Goal: Task Accomplishment & Management: Manage account settings

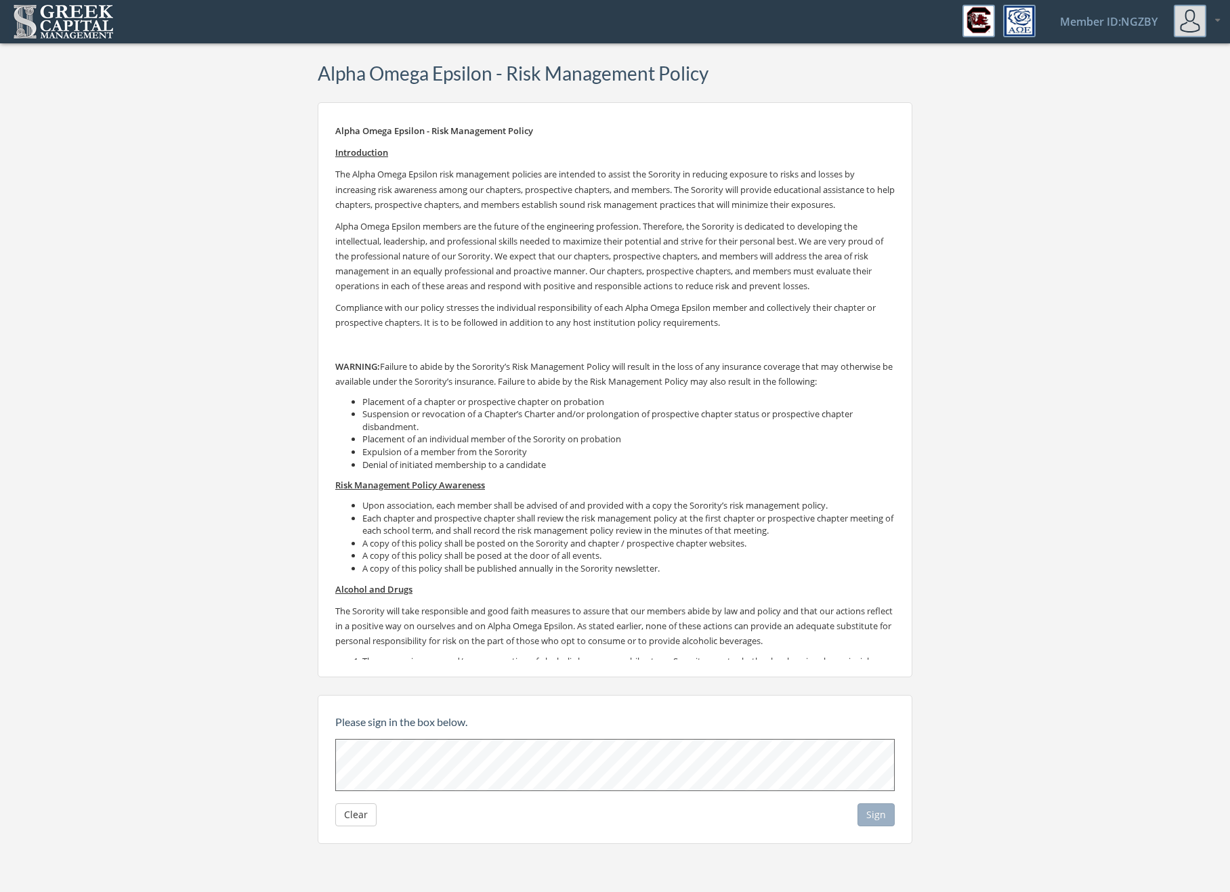
click at [1213, 22] on div at bounding box center [1197, 21] width 46 height 33
click at [1178, 83] on link "Logout" at bounding box center [1175, 91] width 98 height 21
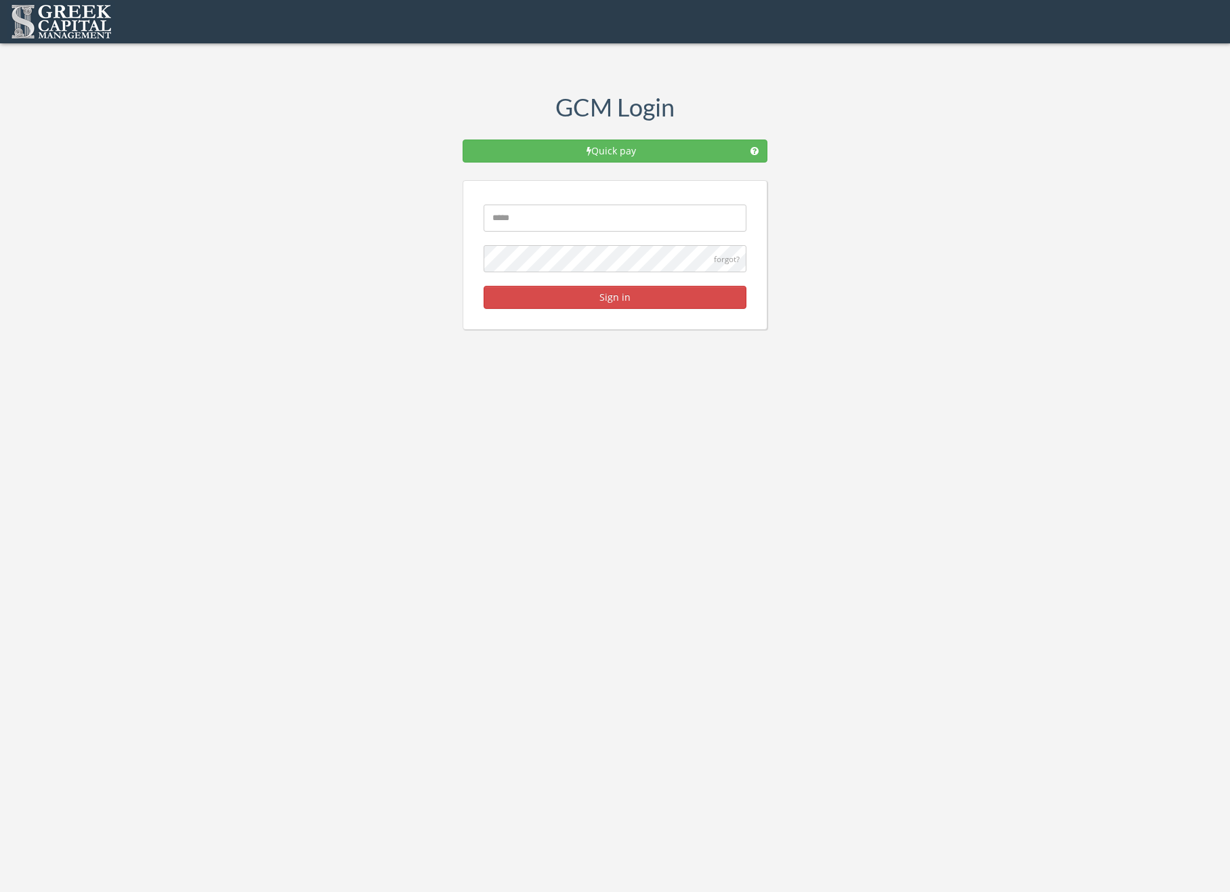
type input "**********"
click at [626, 303] on button "Sign in" at bounding box center [615, 297] width 263 height 23
